Goal: Task Accomplishment & Management: Complete application form

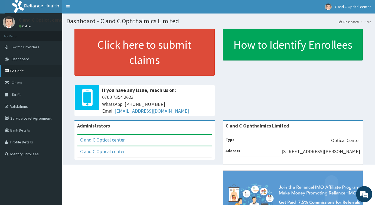
click at [11, 73] on link "PA Code" at bounding box center [31, 71] width 62 height 12
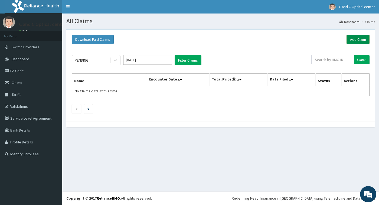
click at [358, 41] on link "Add Claim" at bounding box center [357, 39] width 23 height 9
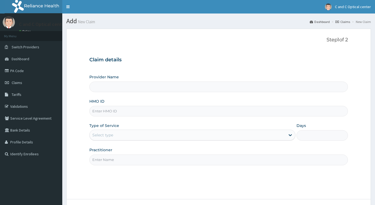
click at [112, 87] on input "Provider Name" at bounding box center [218, 87] width 259 height 11
click at [114, 113] on input "HMO ID" at bounding box center [218, 111] width 259 height 11
type input "C and C Ophthalmics Limited"
paste input "INDLY GIVE PA CODE FOR TESTS, DRUG,"
drag, startPoint x: 171, startPoint y: 111, endPoint x: 71, endPoint y: 112, distance: 99.9
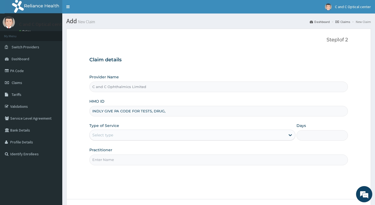
click at [71, 112] on form "Step 1 of 2 Claim details Provider Name C and C Ophthalmics Limited HMO ID INDL…" at bounding box center [218, 129] width 305 height 201
type input "ywg/10009/c"
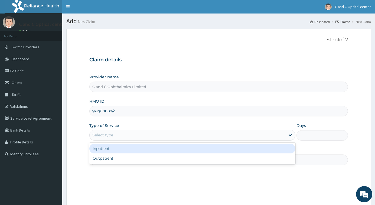
click at [107, 131] on div "Select type" at bounding box center [187, 135] width 195 height 9
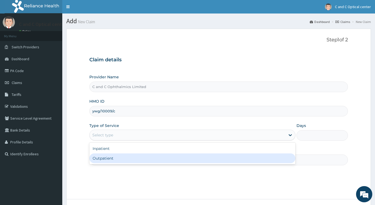
click at [109, 161] on div "Outpatient" at bounding box center [192, 159] width 206 height 10
type input "1"
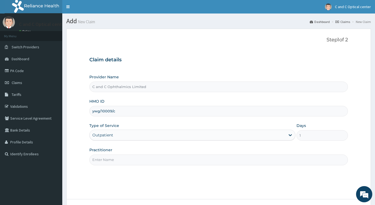
click at [138, 162] on input "Practitioner" at bounding box center [218, 160] width 259 height 11
click at [109, 160] on input "Practitioner" at bounding box center [218, 160] width 259 height 11
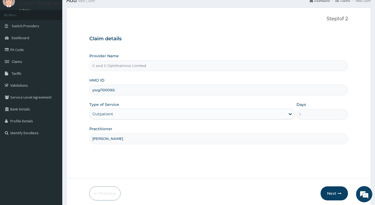
scroll to position [43, 0]
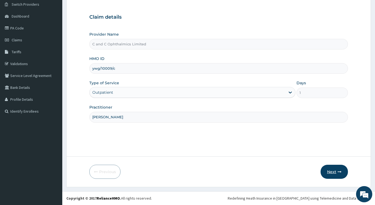
type input "Dr Vivian Domike"
click at [329, 171] on button "Next" at bounding box center [334, 172] width 27 height 14
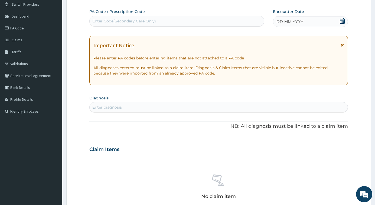
click at [130, 21] on div "Enter Code(Secondary Care Only)" at bounding box center [124, 20] width 64 height 5
type input "P"
type input "PA/DOBIB4"
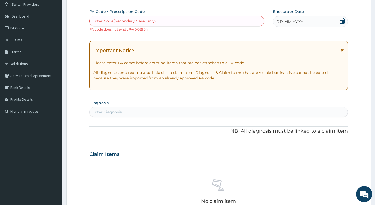
click at [162, 20] on div "Enter Code(Secondary Care Only)" at bounding box center [177, 21] width 174 height 9
type input "PA/DOB1B4"
click at [162, 21] on div "Enter Code(Secondary Care Only)" at bounding box center [177, 21] width 174 height 9
type input "PA/D0B1B4"
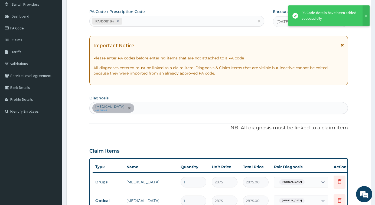
scroll to position [216, 0]
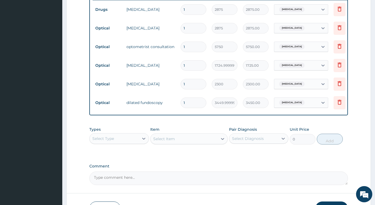
click at [367, 16] on button at bounding box center [367, 21] width 7 height 21
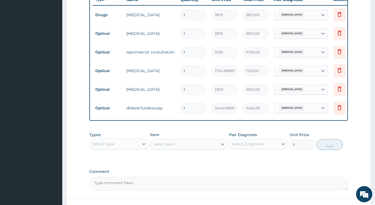
scroll to position [257, 0]
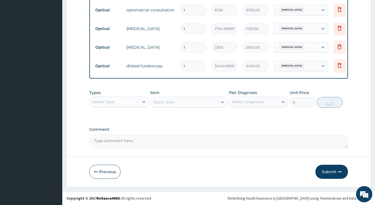
click at [130, 143] on textarea "Comment" at bounding box center [218, 142] width 259 height 14
type textarea "KINDLY PRCESS FOR PAYMENT"
click at [329, 173] on button "Submit" at bounding box center [331, 172] width 32 height 14
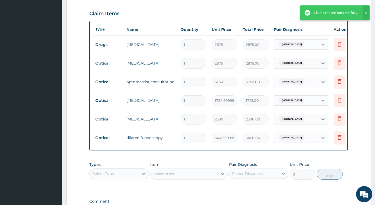
scroll to position [175, 0]
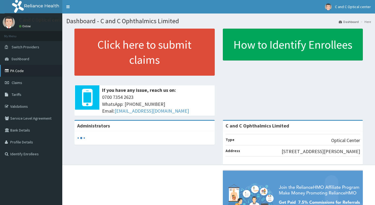
click at [14, 70] on link "PA Code" at bounding box center [31, 71] width 62 height 12
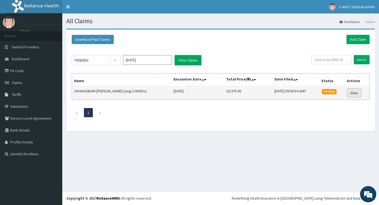
click at [354, 94] on link "View" at bounding box center [354, 93] width 15 height 9
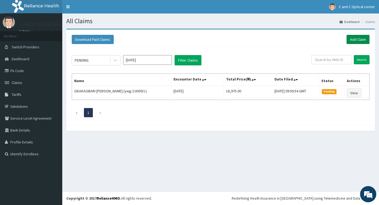
click at [361, 40] on link "Add Claim" at bounding box center [357, 39] width 23 height 9
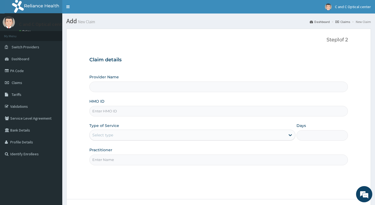
type input "C and C Ophthalmics Limited"
click at [138, 113] on input "HMO ID" at bounding box center [218, 111] width 259 height 11
paste input "YWG/10009/C"
type input "YWG/10009/C"
click at [119, 136] on div "Select type" at bounding box center [187, 135] width 195 height 9
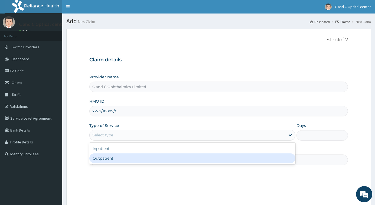
click at [104, 158] on div "Outpatient" at bounding box center [192, 159] width 206 height 10
type input "1"
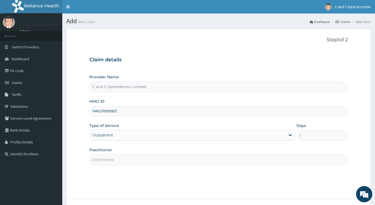
click at [104, 158] on input "Practitioner" at bounding box center [218, 160] width 259 height 11
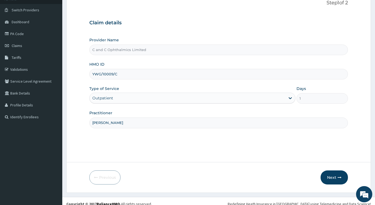
scroll to position [43, 0]
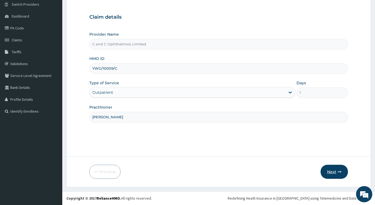
type input "DR VIVIAN DOMIKE"
click at [338, 171] on icon "button" at bounding box center [340, 172] width 4 height 4
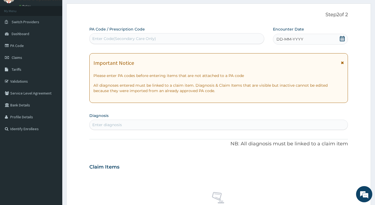
scroll to position [16, 0]
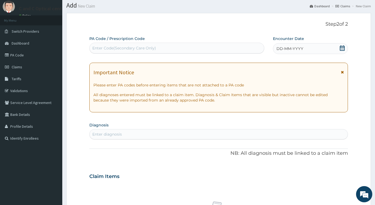
click at [123, 48] on div "Enter Code(Secondary Care Only)" at bounding box center [124, 47] width 64 height 5
type input "PA/B0A050"
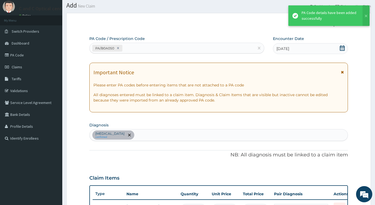
scroll to position [141, 0]
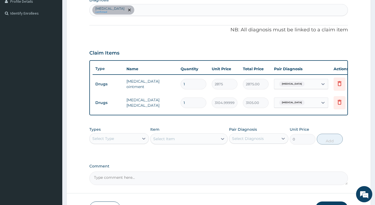
click at [132, 184] on textarea "Comment" at bounding box center [218, 179] width 259 height 14
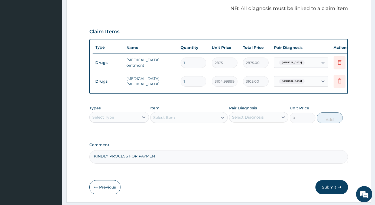
scroll to position [182, 0]
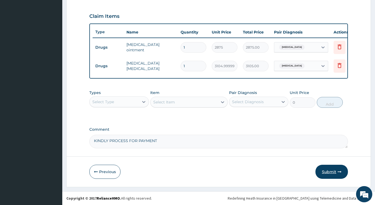
type textarea "KINDLY PROCESS FOR PAYMENT"
click at [331, 171] on button "Submit" at bounding box center [331, 172] width 32 height 14
